Goal: Information Seeking & Learning: Learn about a topic

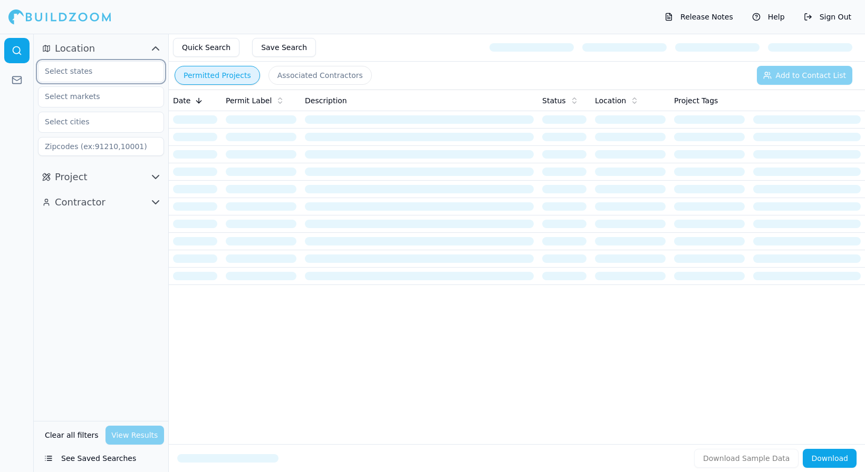
click at [118, 73] on input "text" at bounding box center [94, 71] width 112 height 19
click at [78, 94] on div "[US_STATE]" at bounding box center [101, 95] width 121 height 17
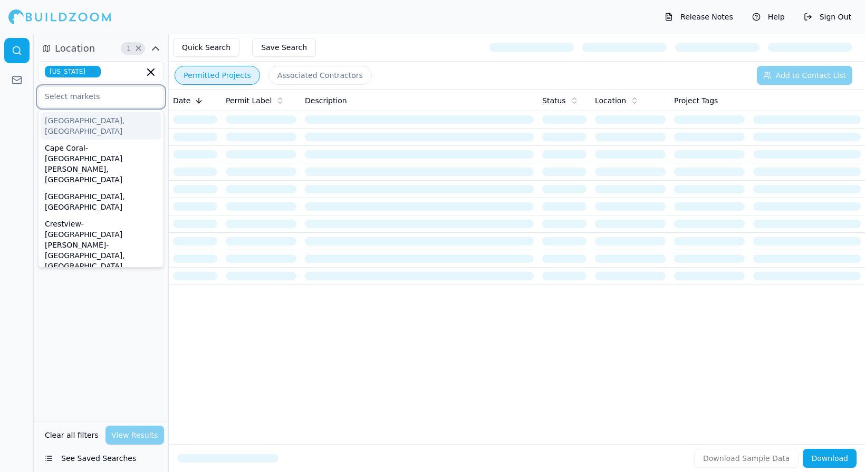
click at [99, 96] on input "text" at bounding box center [94, 96] width 112 height 19
type input "flo"
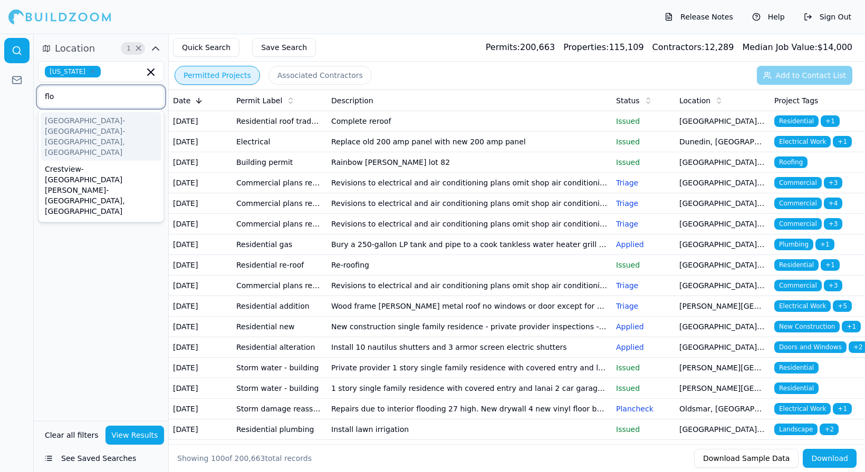
click at [100, 129] on div "[GEOGRAPHIC_DATA]-[GEOGRAPHIC_DATA]-[GEOGRAPHIC_DATA], [GEOGRAPHIC_DATA]" at bounding box center [101, 136] width 121 height 49
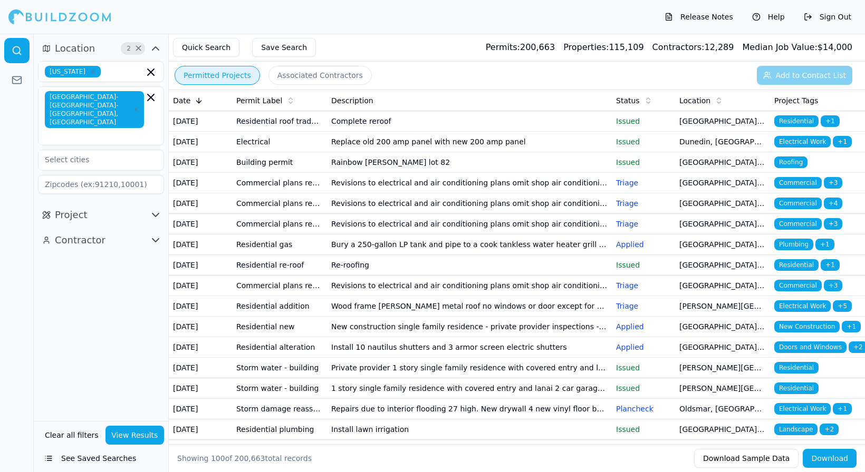
click at [84, 334] on div "Location 2 × Florida Miami-Fort Lauderdale-Pompano Beach, FL Project Contractor" at bounding box center [101, 228] width 134 height 388
click at [88, 150] on input "text" at bounding box center [94, 159] width 112 height 19
type input "t"
click at [98, 280] on div "Location 2 × Florida Miami-Fort Lauderdale-Pompano Beach, FL No cities found Pr…" at bounding box center [101, 228] width 134 height 388
click at [116, 207] on button "Project" at bounding box center [101, 215] width 126 height 17
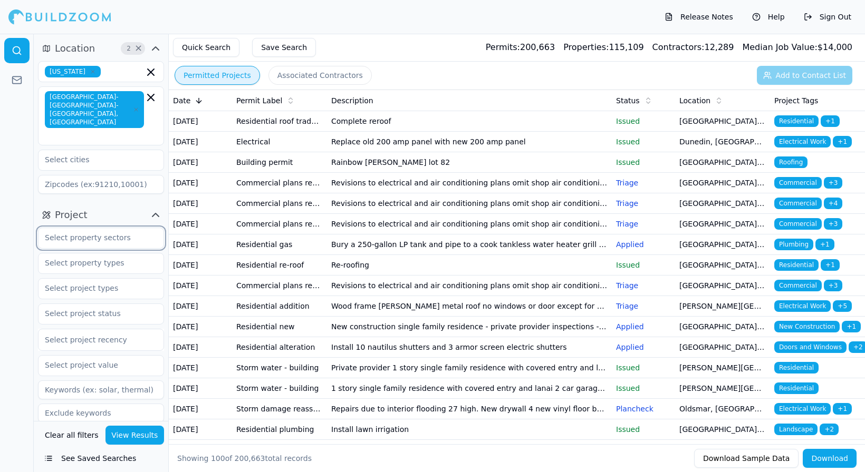
click at [124, 228] on input "text" at bounding box center [94, 237] width 112 height 19
click at [17, 296] on div at bounding box center [17, 253] width 34 height 439
click at [109, 304] on input "text" at bounding box center [94, 313] width 112 height 19
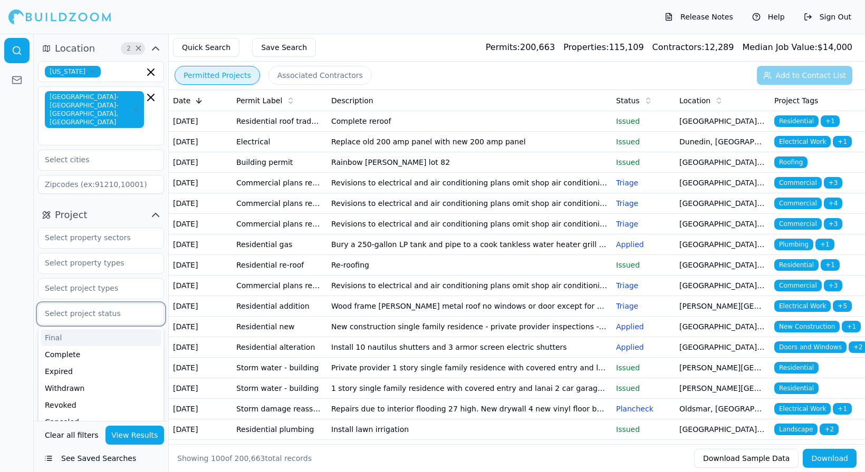
click at [109, 304] on input "text" at bounding box center [94, 313] width 112 height 19
click at [17, 321] on div at bounding box center [17, 253] width 34 height 439
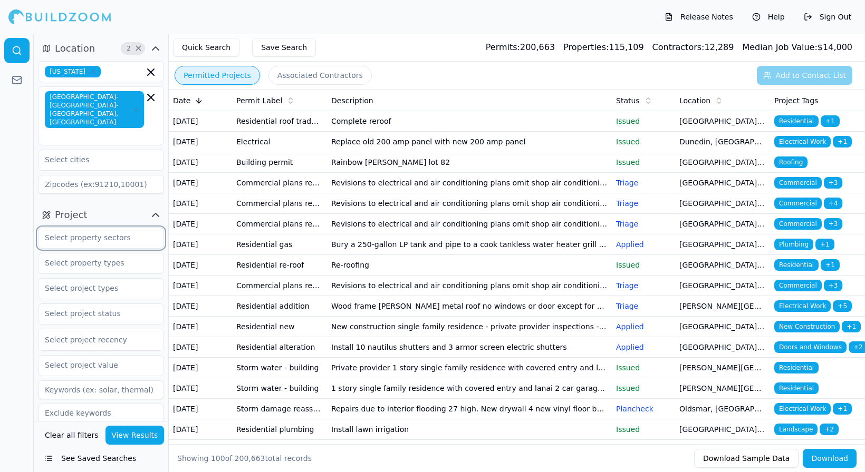
click at [121, 229] on input "text" at bounding box center [94, 237] width 112 height 19
click at [36, 202] on div "Project Residential Commercial Industrial Public Works Other Unknown Select pro…" at bounding box center [101, 316] width 134 height 229
click at [115, 254] on input "text" at bounding box center [94, 263] width 112 height 19
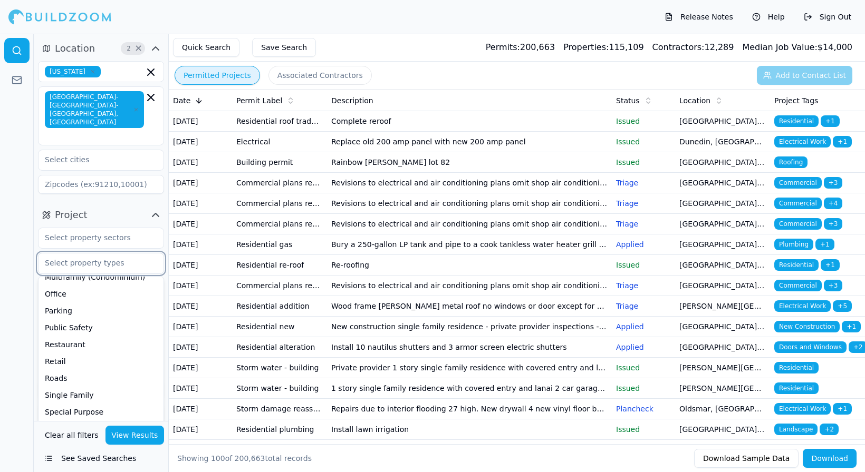
scroll to position [286, 0]
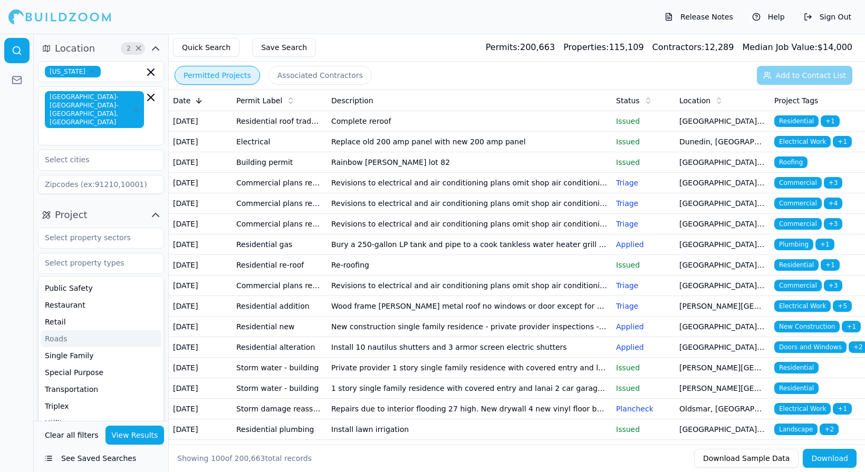
click at [12, 322] on div at bounding box center [17, 253] width 34 height 439
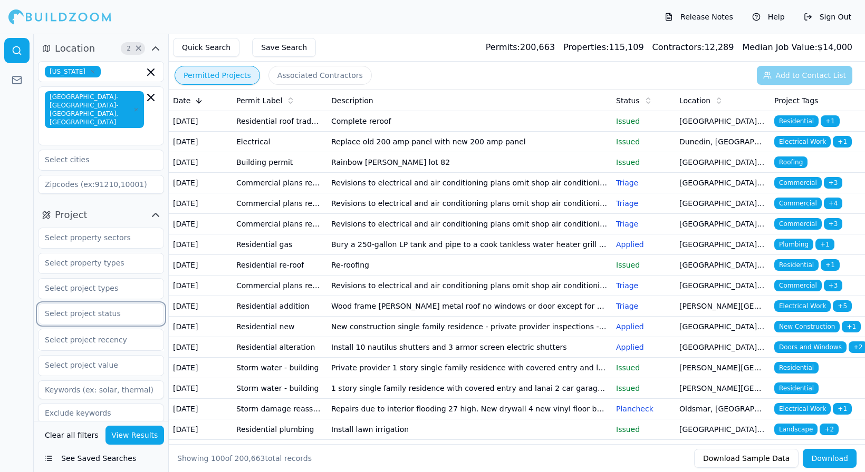
click at [91, 304] on input "text" at bounding box center [94, 313] width 112 height 19
click at [23, 335] on div at bounding box center [17, 253] width 34 height 439
click at [98, 356] on input "text" at bounding box center [94, 365] width 112 height 19
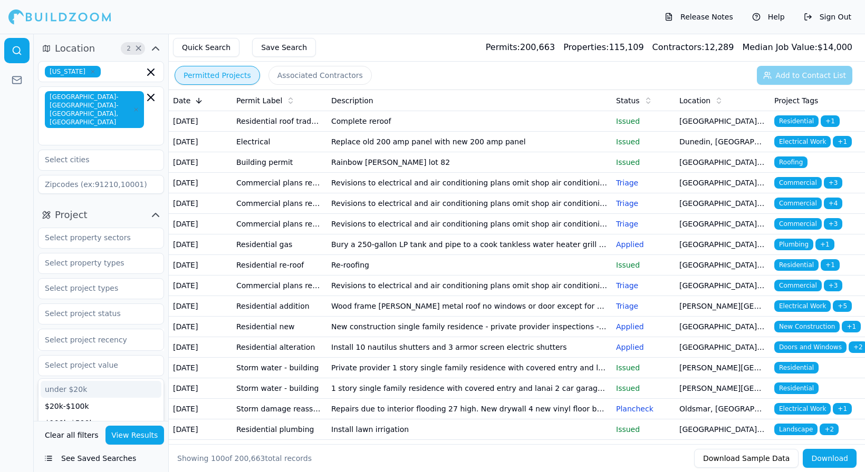
click at [26, 381] on div at bounding box center [17, 253] width 34 height 439
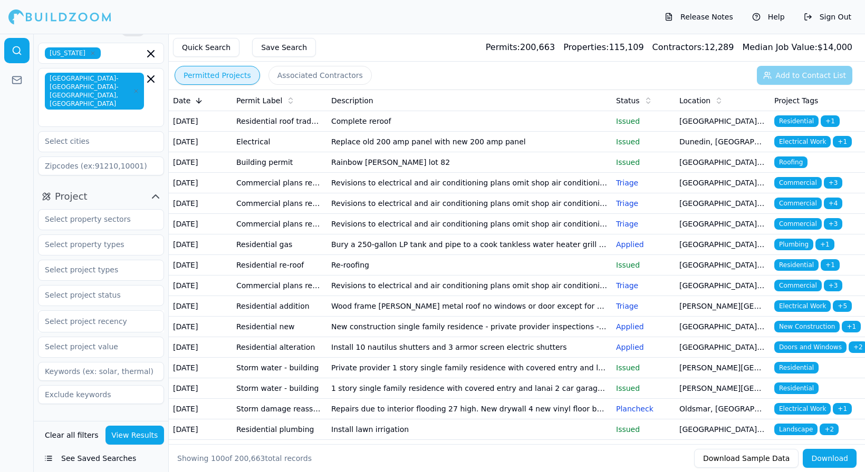
click at [160, 419] on icon "button" at bounding box center [155, 425] width 13 height 13
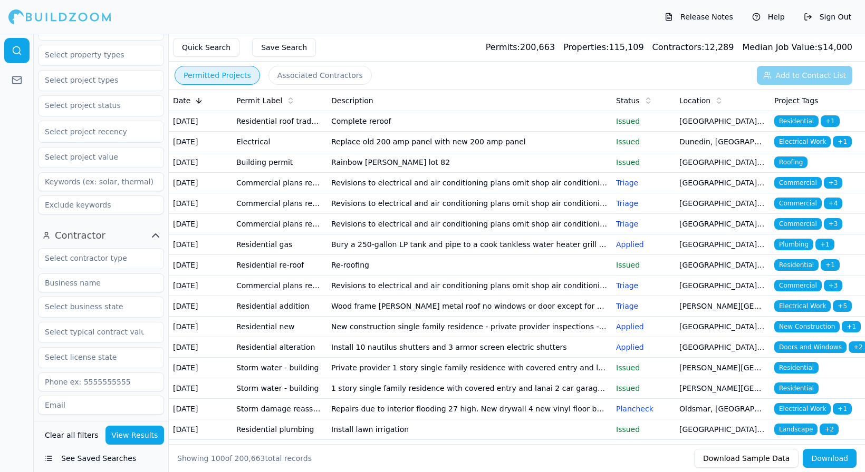
scroll to position [0, 0]
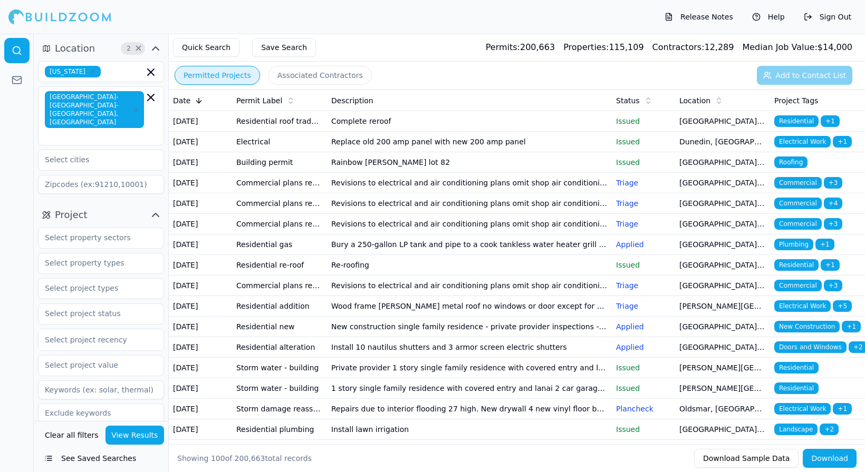
click at [354, 255] on td "Bury a 250-gallon LP tank and pipe to a cook tankless water heater grill and fu…" at bounding box center [469, 245] width 285 height 21
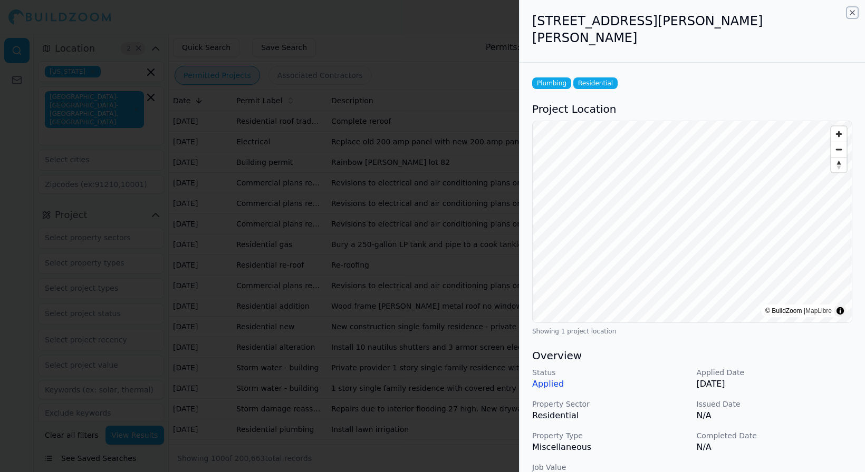
click at [854, 9] on icon "button" at bounding box center [852, 12] width 8 height 8
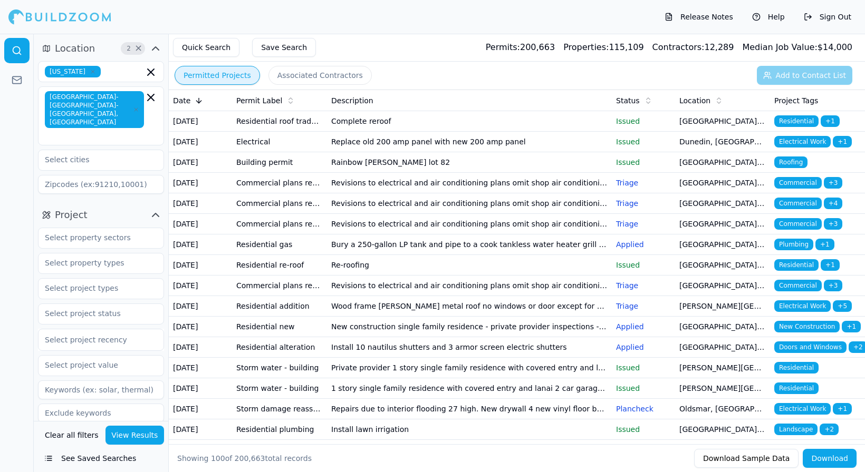
click at [638, 122] on p "Issued" at bounding box center [643, 121] width 55 height 11
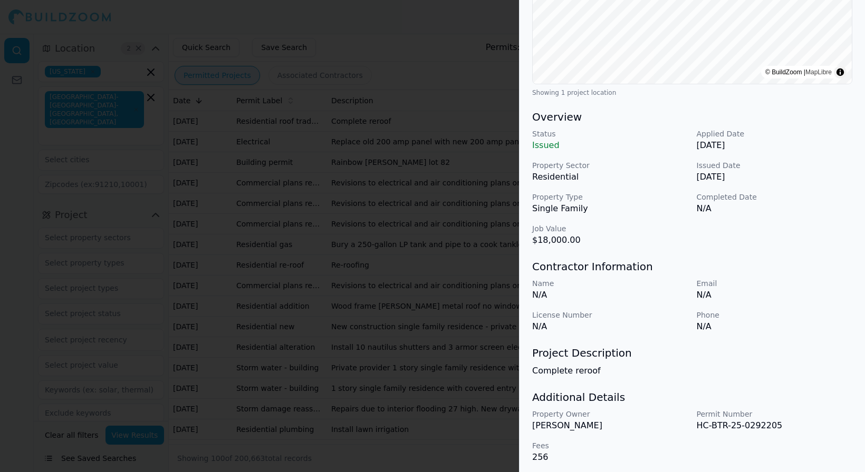
scroll to position [226, 0]
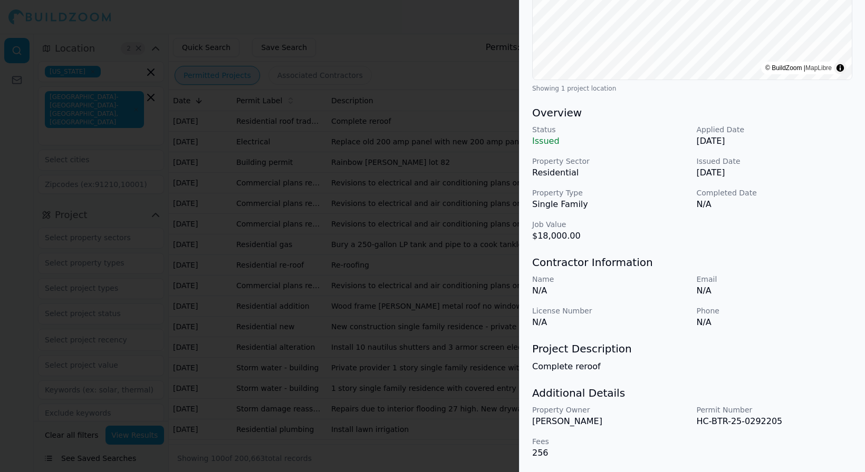
click at [388, 226] on div at bounding box center [432, 236] width 865 height 472
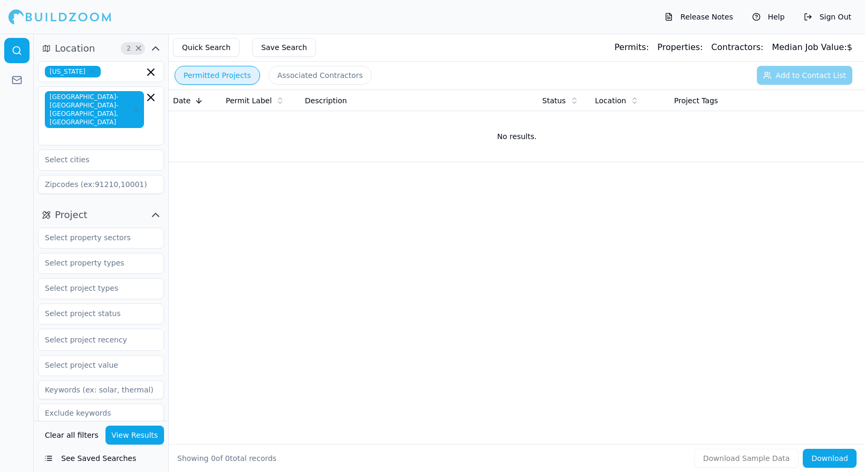
scroll to position [353, 0]
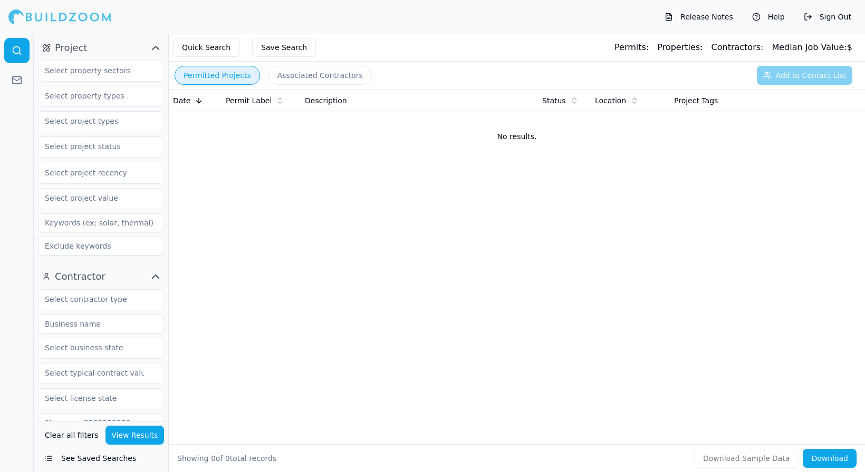
scroll to position [119, 0]
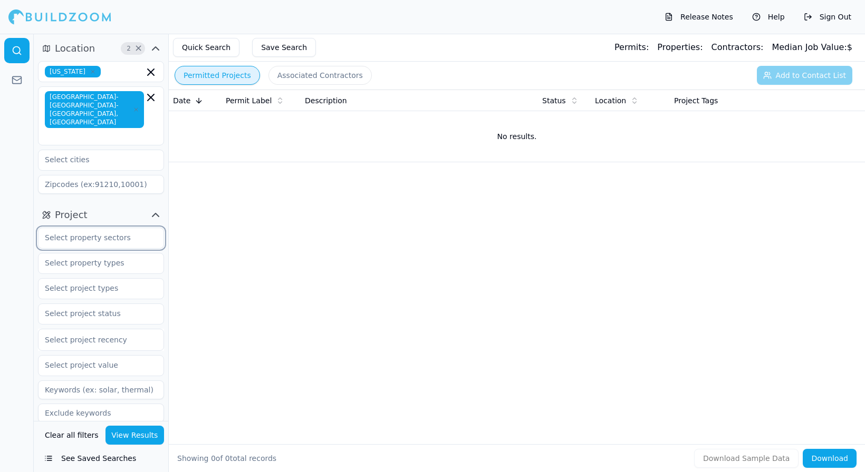
click at [84, 228] on input "text" at bounding box center [94, 237] width 112 height 19
click at [11, 356] on div at bounding box center [17, 253] width 34 height 439
click at [105, 304] on input "text" at bounding box center [94, 313] width 112 height 19
click at [22, 363] on div at bounding box center [17, 253] width 34 height 439
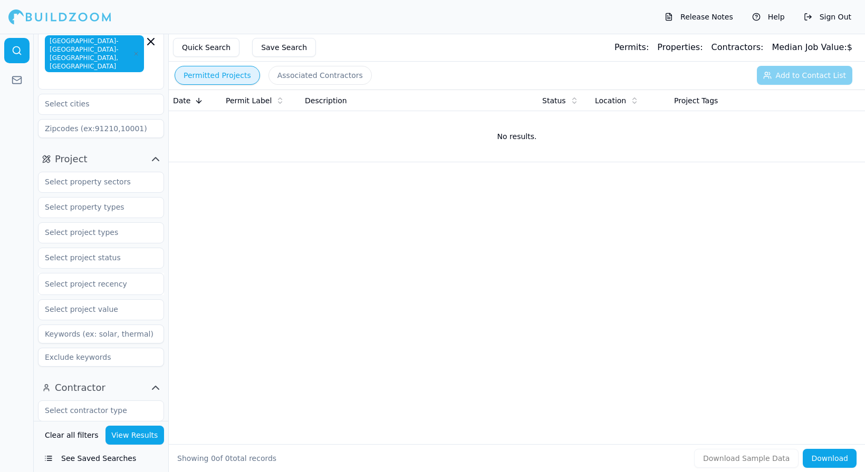
scroll to position [353, 0]
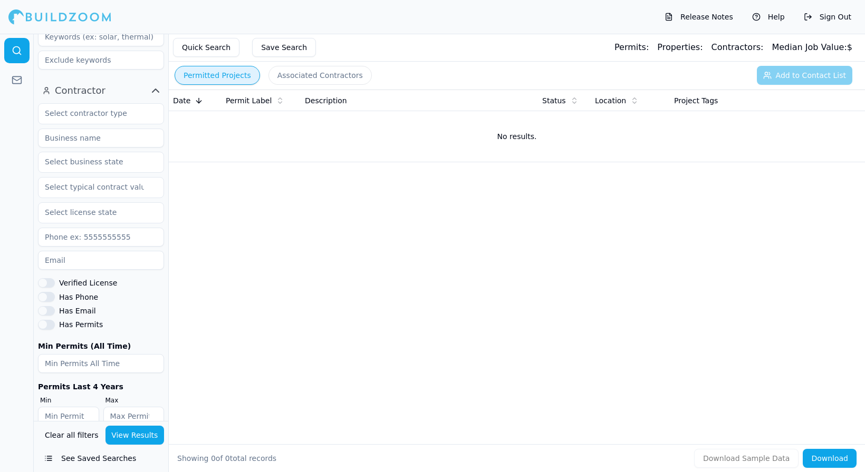
click at [71, 436] on button "Clear all filters" at bounding box center [71, 435] width 59 height 19
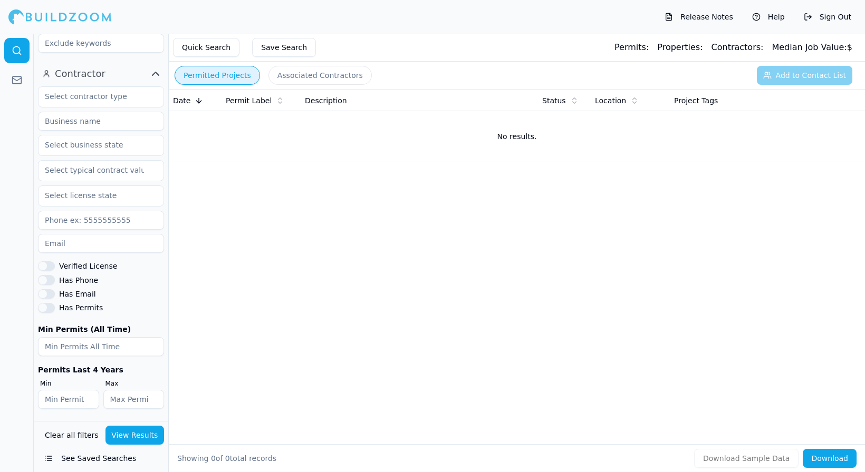
click at [66, 443] on button "Clear all filters" at bounding box center [71, 435] width 59 height 19
click at [53, 459] on button "See Saved Searches" at bounding box center [101, 458] width 126 height 19
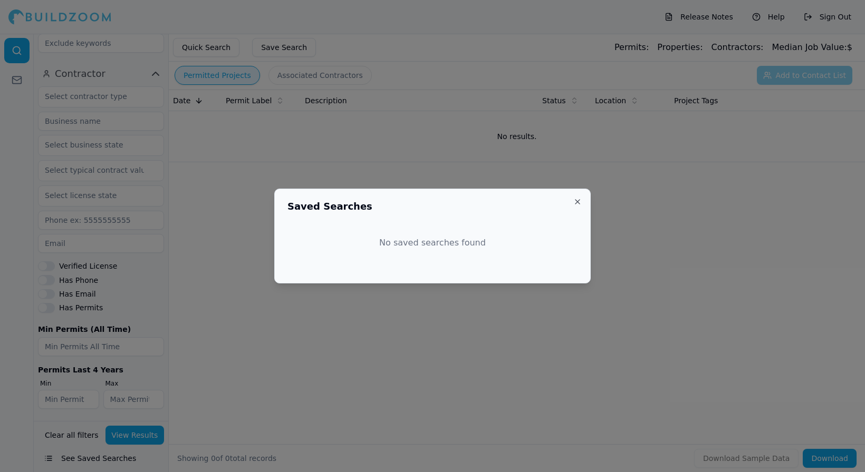
click at [576, 202] on button "Close" at bounding box center [577, 202] width 8 height 8
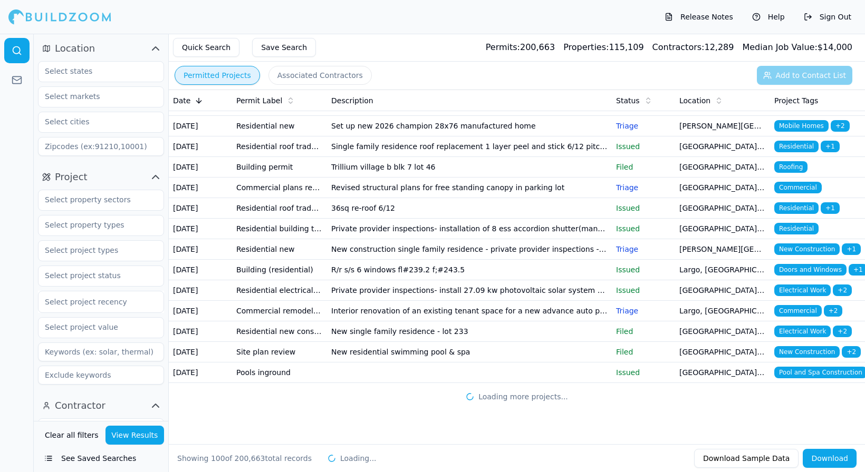
scroll to position [2590, 0]
click at [264, 260] on td "Building (residential)" at bounding box center [279, 270] width 95 height 21
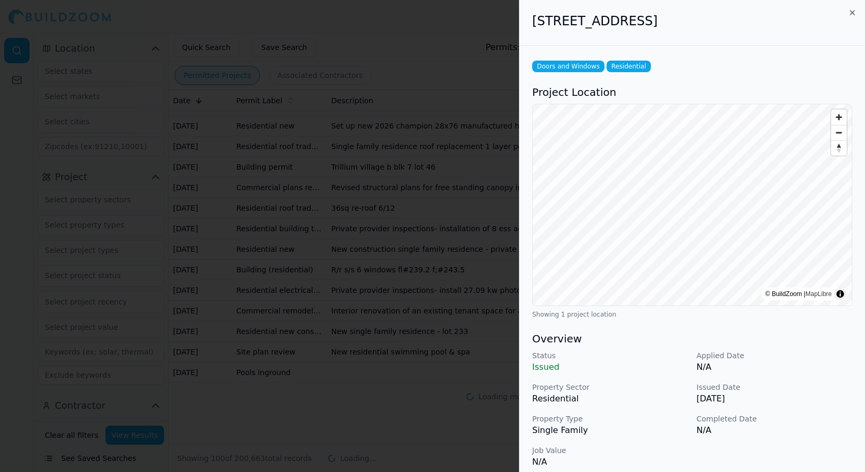
scroll to position [226, 0]
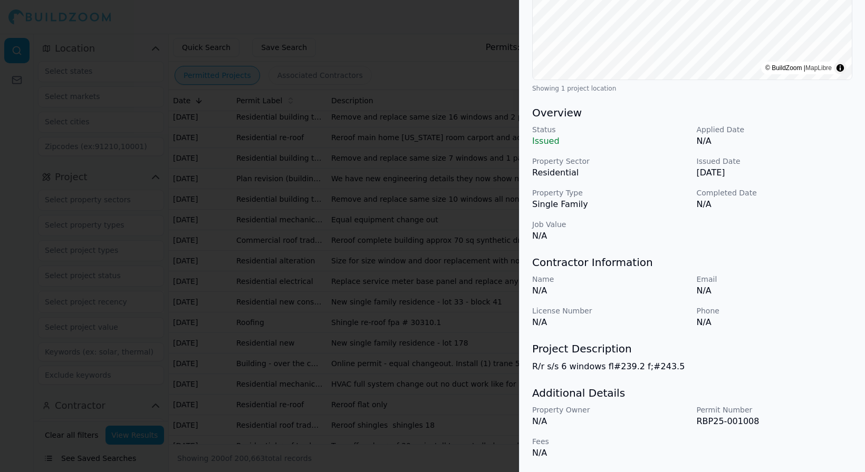
click at [381, 301] on div at bounding box center [432, 236] width 865 height 472
